Goal: Task Accomplishment & Management: Use online tool/utility

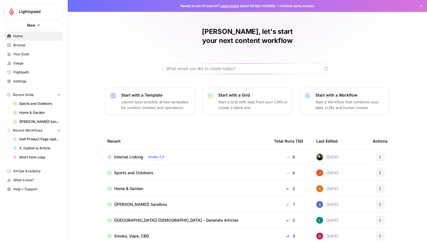
click at [19, 10] on span "Lightspeed" at bounding box center [36, 12] width 34 height 6
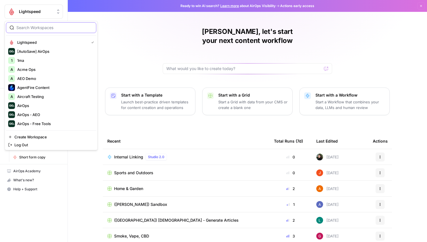
click at [29, 30] on input "search" at bounding box center [54, 28] width 76 height 6
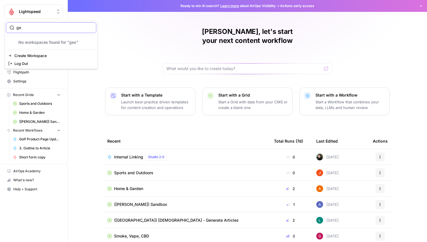
type input "g"
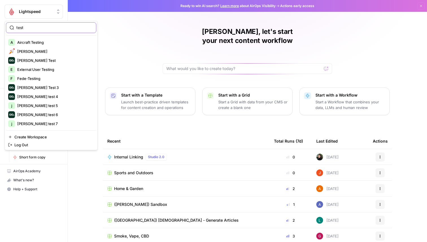
type input "test"
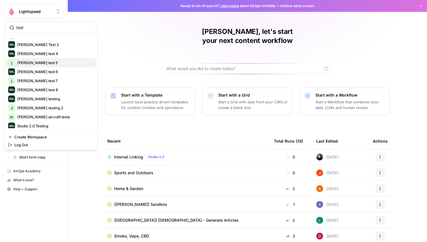
scroll to position [45, 0]
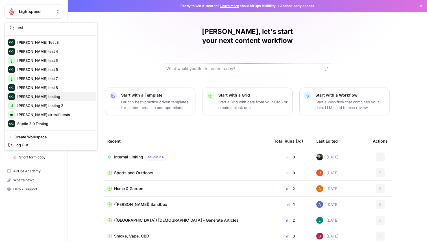
click at [52, 97] on span "Justina testing" at bounding box center [54, 97] width 75 height 6
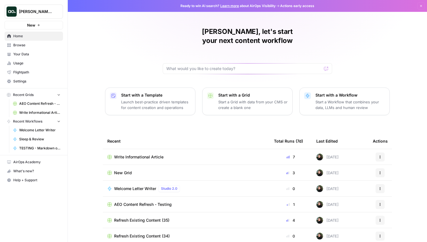
click at [131, 154] on span "Write Informational Article" at bounding box center [138, 157] width 49 height 6
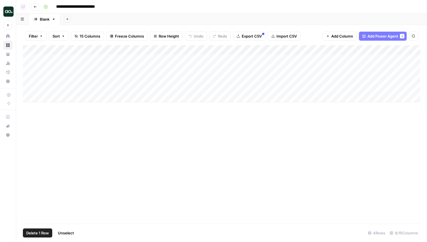
click at [29, 78] on div "Add Column" at bounding box center [221, 73] width 397 height 57
click at [30, 87] on div "Add Column" at bounding box center [221, 73] width 397 height 57
click at [29, 69] on div "Add Column" at bounding box center [221, 73] width 397 height 57
click at [29, 68] on div "Add Column" at bounding box center [221, 73] width 397 height 57
click at [29, 79] on div "Add Column" at bounding box center [221, 73] width 397 height 57
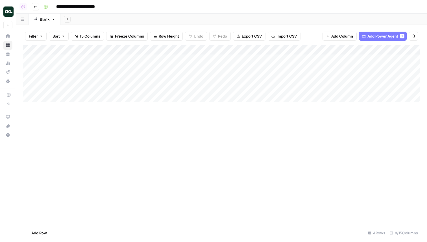
click at [29, 88] on div "Add Column" at bounding box center [221, 73] width 397 height 57
click at [30, 78] on div "Add Column" at bounding box center [221, 73] width 397 height 57
click at [30, 85] on div "Add Column" at bounding box center [221, 73] width 397 height 57
click at [30, 88] on div "Add Column" at bounding box center [221, 73] width 397 height 57
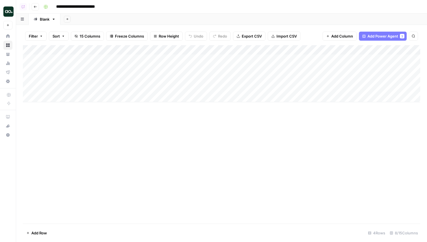
click at [30, 81] on div "Add Column" at bounding box center [221, 73] width 397 height 57
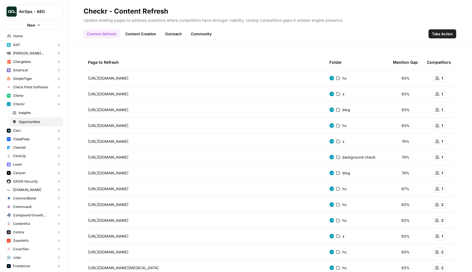
click at [133, 34] on link "Content Creation" at bounding box center [141, 33] width 38 height 9
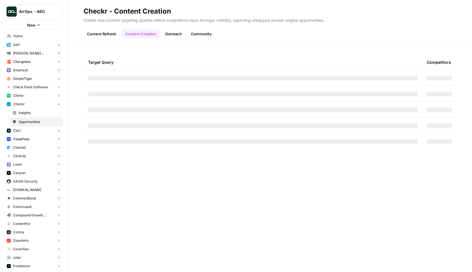
click at [110, 34] on link "Content Refresh" at bounding box center [102, 33] width 36 height 9
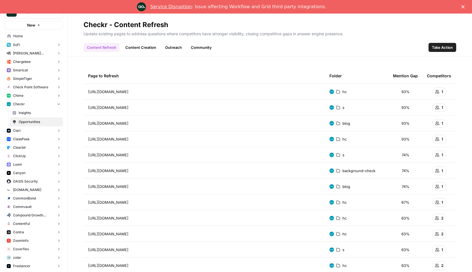
click at [129, 46] on link "Content Creation" at bounding box center [141, 47] width 38 height 9
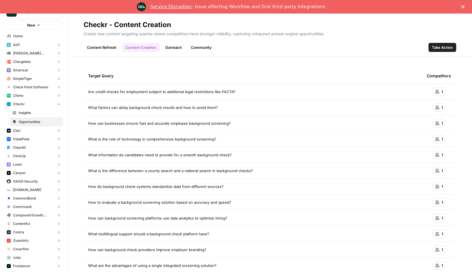
click at [178, 48] on link "Outreach" at bounding box center [173, 47] width 23 height 9
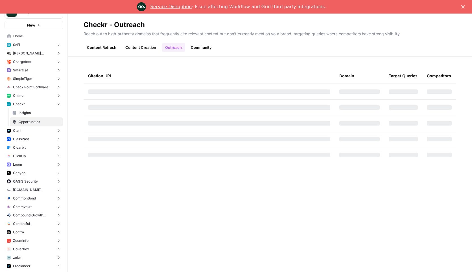
click at [192, 48] on link "Community" at bounding box center [201, 47] width 28 height 9
click at [104, 46] on link "Content Refresh" at bounding box center [102, 47] width 36 height 9
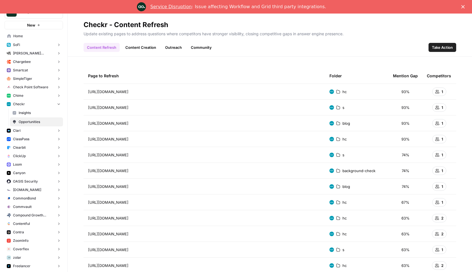
click at [142, 46] on link "Content Creation" at bounding box center [141, 47] width 38 height 9
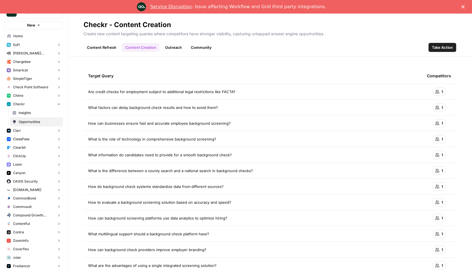
click at [172, 46] on link "Outreach" at bounding box center [173, 47] width 23 height 9
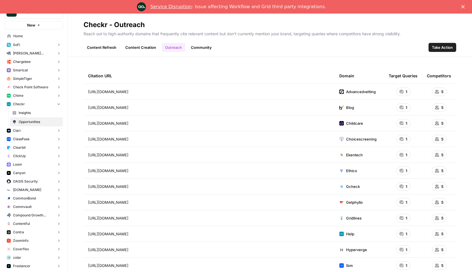
click at [114, 48] on link "Content Refresh" at bounding box center [102, 47] width 36 height 9
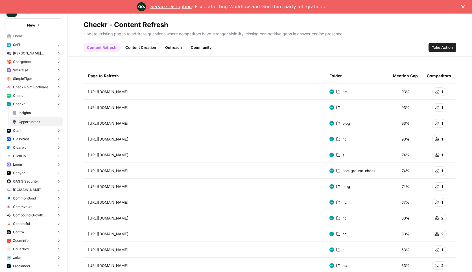
click at [140, 48] on link "Content Creation" at bounding box center [141, 47] width 38 height 9
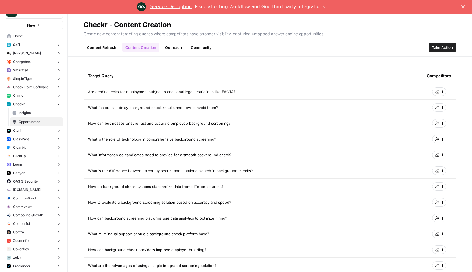
click at [172, 49] on link "Outreach" at bounding box center [173, 47] width 23 height 9
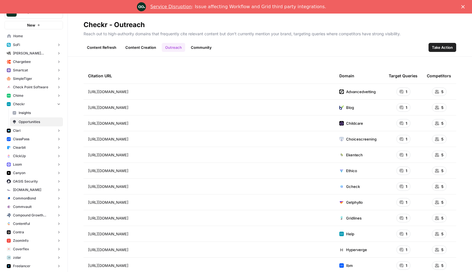
click at [115, 49] on link "Content Refresh" at bounding box center [102, 47] width 36 height 9
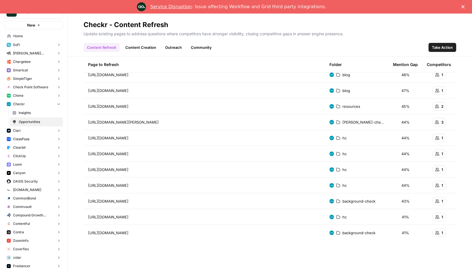
scroll to position [24, 0]
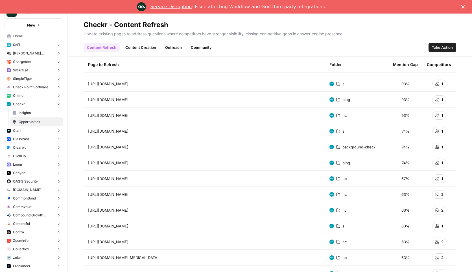
click at [134, 44] on link "Content Creation" at bounding box center [141, 47] width 38 height 9
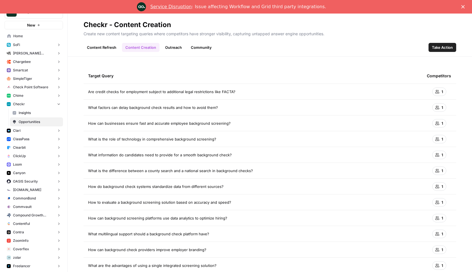
click at [179, 50] on link "Outreach" at bounding box center [173, 47] width 23 height 9
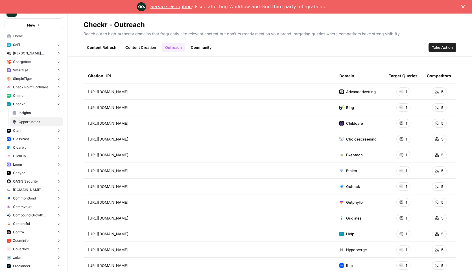
click at [199, 50] on link "Community" at bounding box center [201, 47] width 28 height 9
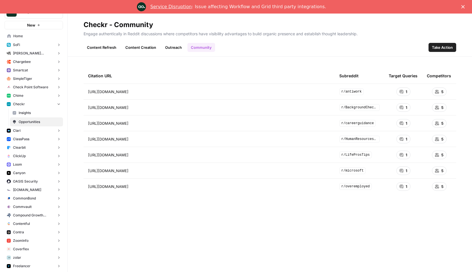
click at [145, 49] on link "Content Creation" at bounding box center [141, 47] width 38 height 9
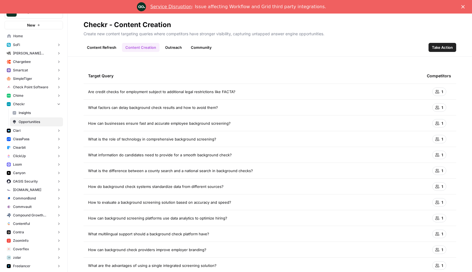
click at [172, 49] on link "Outreach" at bounding box center [173, 47] width 23 height 9
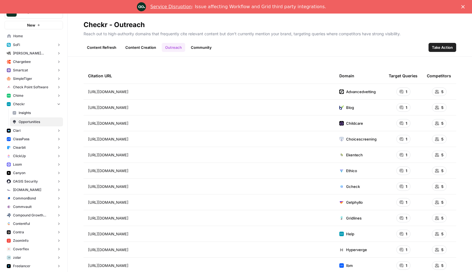
click at [108, 49] on link "Content Refresh" at bounding box center [102, 47] width 36 height 9
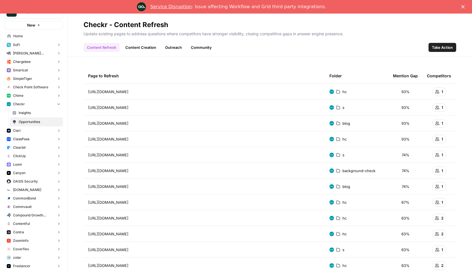
click at [198, 49] on link "Community" at bounding box center [201, 47] width 28 height 9
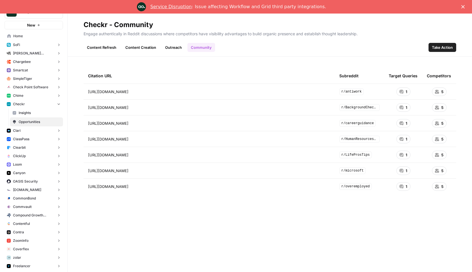
click at [224, 46] on div "Content Refresh Content Creation Outreach Community Take Action" at bounding box center [270, 45] width 373 height 14
drag, startPoint x: 231, startPoint y: 46, endPoint x: 252, endPoint y: 46, distance: 20.9
click at [252, 45] on div "Content Refresh Content Creation Outreach Community Take Action" at bounding box center [270, 45] width 373 height 14
drag, startPoint x: 234, startPoint y: 44, endPoint x: 246, endPoint y: 49, distance: 12.4
click at [246, 49] on div "Content Refresh Content Creation Outreach Community Take Action" at bounding box center [270, 45] width 373 height 14
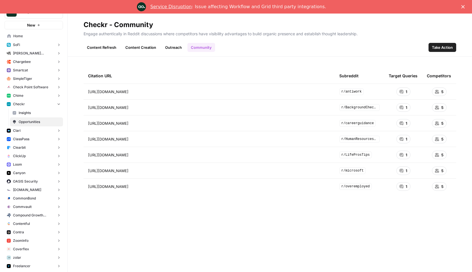
click at [245, 48] on div "Content Refresh Content Creation Outreach Community Take Action" at bounding box center [270, 45] width 373 height 14
click at [175, 7] on link "Service Disruption" at bounding box center [170, 6] width 41 height 5
click at [463, 7] on polygon "Close" at bounding box center [462, 6] width 3 height 3
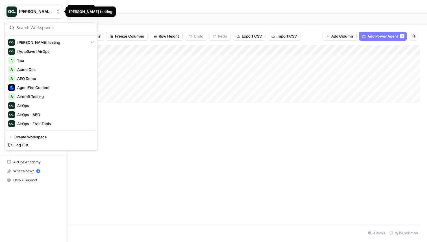
click at [37, 12] on span "[PERSON_NAME] testing" at bounding box center [36, 12] width 34 height 6
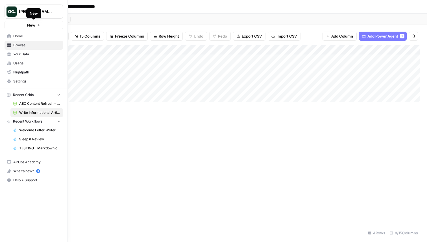
click at [33, 24] on span "New" at bounding box center [31, 25] width 8 height 6
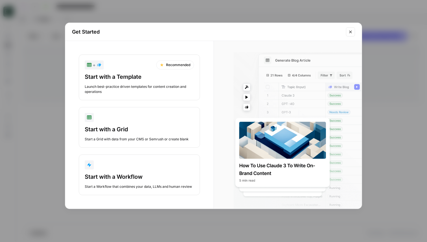
click at [53, 76] on div "Get Started + Recommended Start with a Template Launch best-practice driven tem…" at bounding box center [213, 121] width 427 height 242
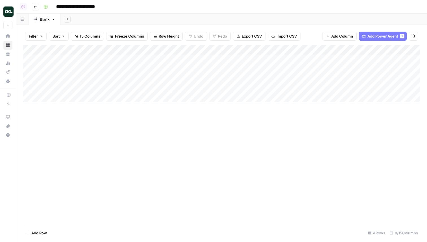
click at [13, 14] on img "Workspace: Justina testing" at bounding box center [8, 11] width 10 height 10
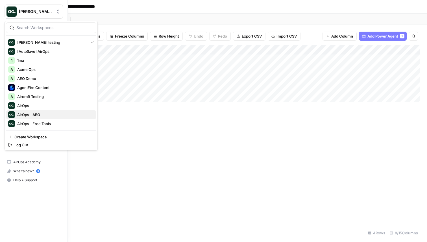
click at [48, 115] on span "AirOps - AEO" at bounding box center [54, 115] width 75 height 6
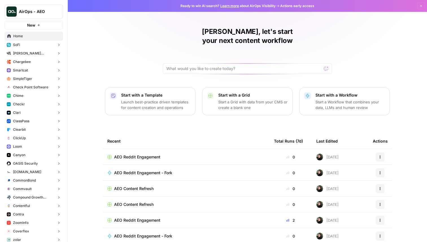
click at [34, 102] on button "Checkr" at bounding box center [34, 104] width 58 height 8
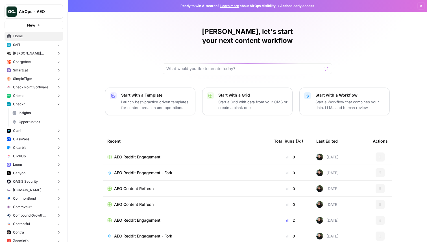
click at [35, 123] on span "Opportunities" at bounding box center [40, 121] width 42 height 5
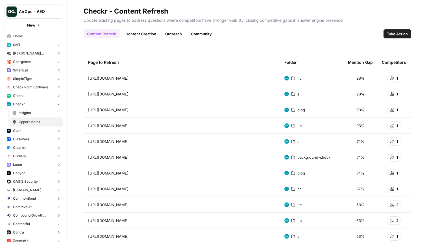
click at [358, 75] on span "93%" at bounding box center [360, 78] width 8 height 6
click at [391, 61] on div "Competitors" at bounding box center [394, 62] width 24 height 16
click at [268, 53] on div "Page to Refresh Folder Mention Gap Competitors [URL][DOMAIN_NAME] hc 93% 1 [URL…" at bounding box center [247, 142] width 359 height 199
click at [394, 37] on button "Take Action" at bounding box center [397, 33] width 28 height 9
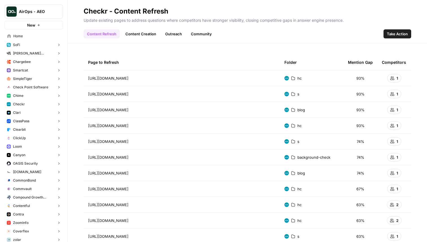
click at [170, 32] on link "Outreach" at bounding box center [173, 33] width 23 height 9
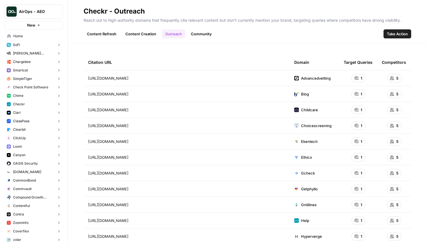
click at [209, 36] on link "Community" at bounding box center [201, 33] width 28 height 9
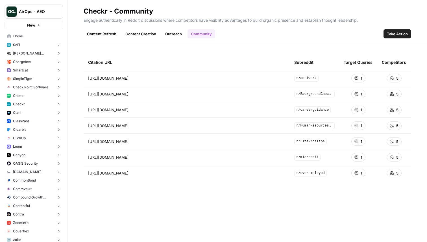
click at [128, 78] on span "[URL][DOMAIN_NAME]" at bounding box center [108, 78] width 40 height 6
click at [140, 78] on link "Go to page" at bounding box center [136, 78] width 7 height 7
click at [234, 47] on div "Citation URL Subreddit Target Queries Competitors [URL][DOMAIN_NAME] Go to page…" at bounding box center [247, 142] width 359 height 199
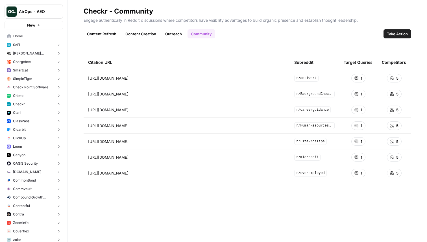
click at [111, 36] on link "Content Refresh" at bounding box center [102, 33] width 36 height 9
click at [23, 34] on span "Home" at bounding box center [36, 36] width 47 height 5
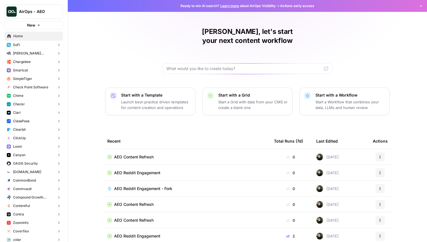
click at [156, 154] on div "AEO Content Refresh" at bounding box center [185, 157] width 157 height 6
